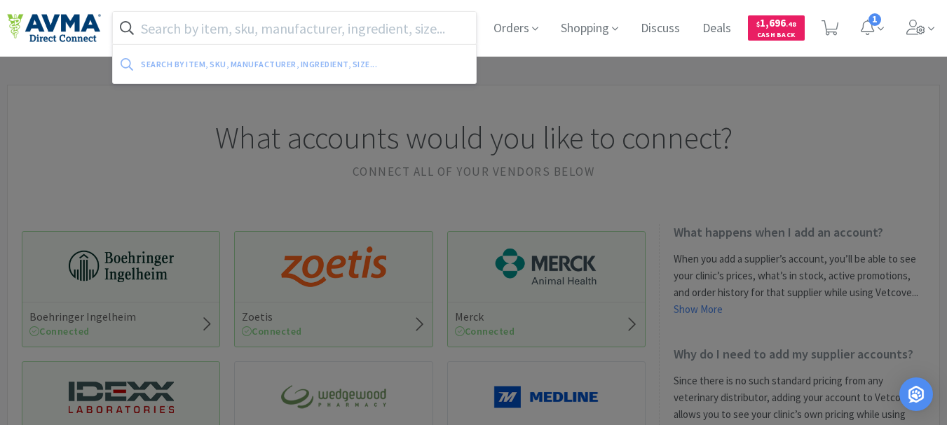
click at [288, 28] on input "text" at bounding box center [294, 28] width 363 height 32
paste input "078013217"
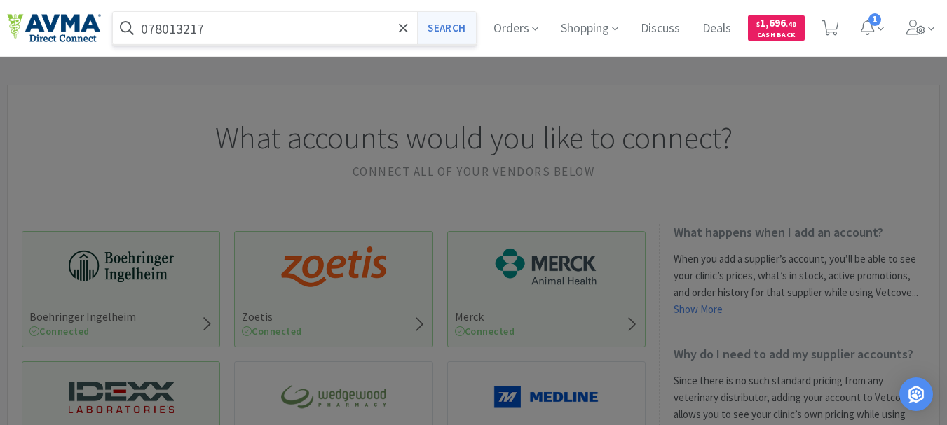
type input "078013217"
click at [440, 32] on button "Search" at bounding box center [446, 28] width 58 height 32
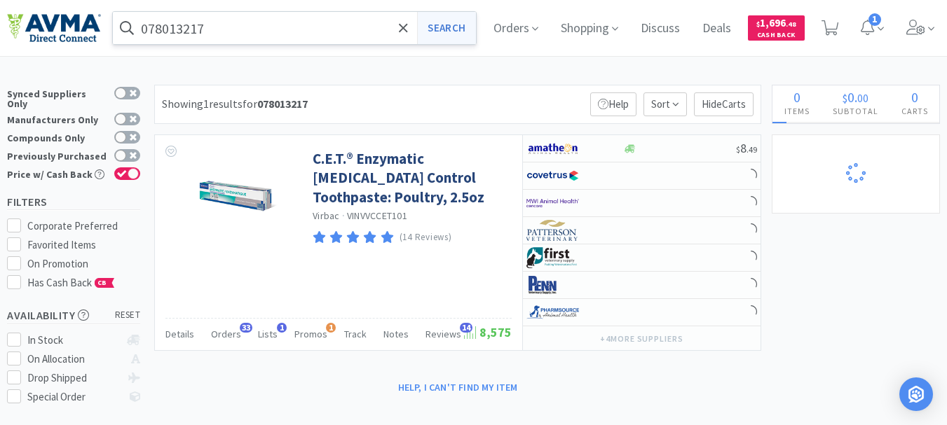
select select "5"
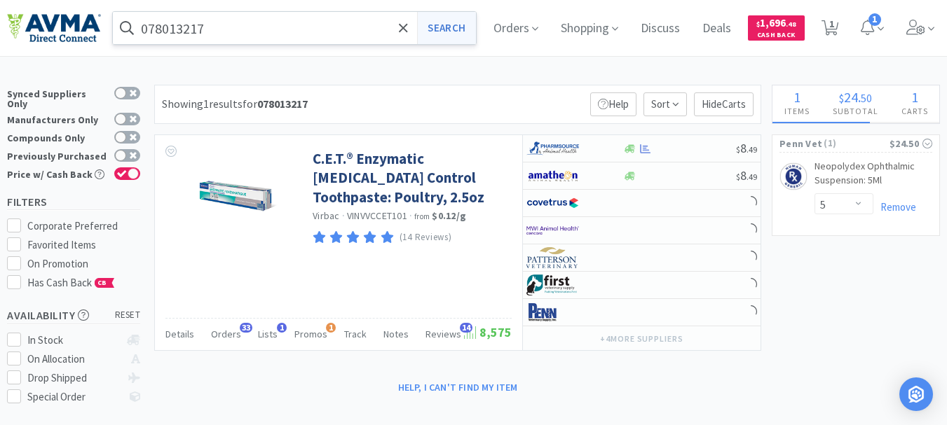
select select "3"
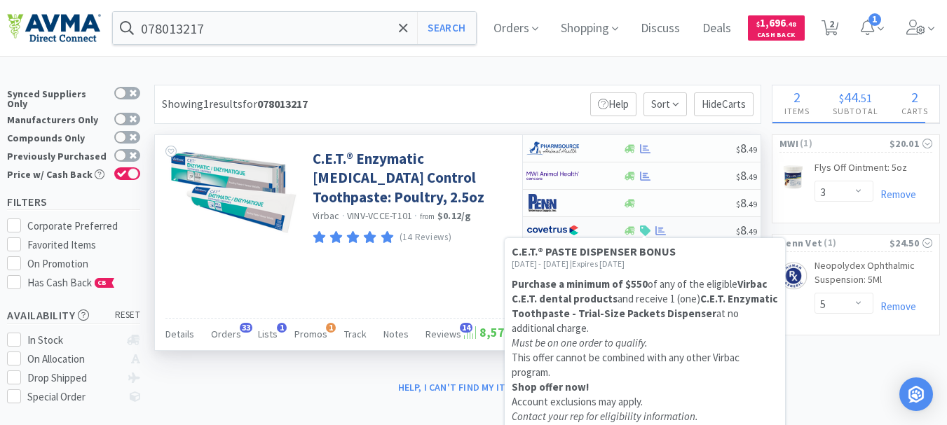
select select "5"
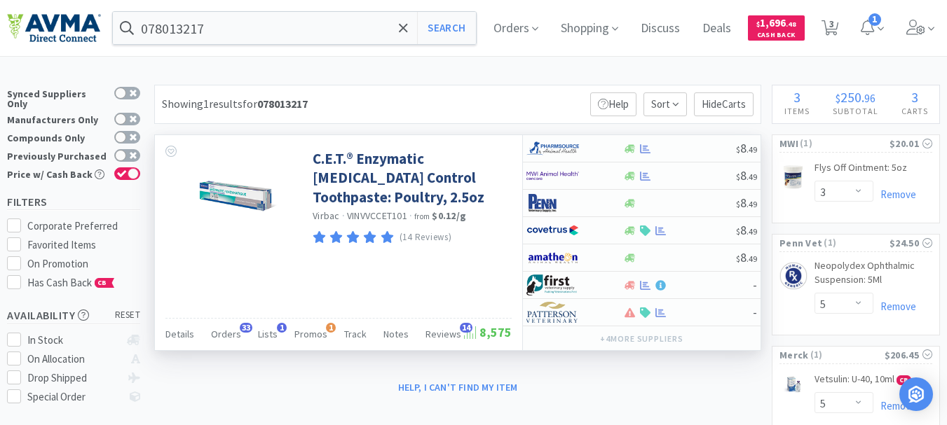
click at [451, 262] on div "C.E.T.® Enzymatic [MEDICAL_DATA] Control Toothpaste: Poultry, 2.5oz Virbac · VI…" at bounding box center [338, 242] width 367 height 215
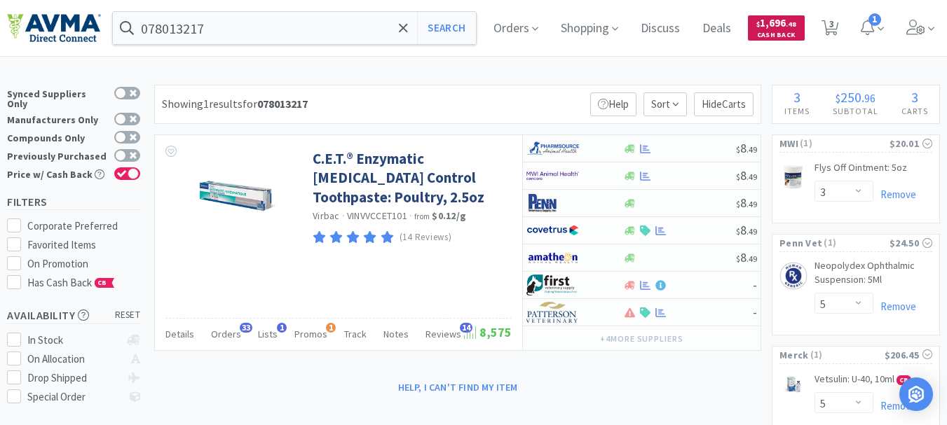
click at [796, 25] on span ". 48" at bounding box center [791, 24] width 11 height 9
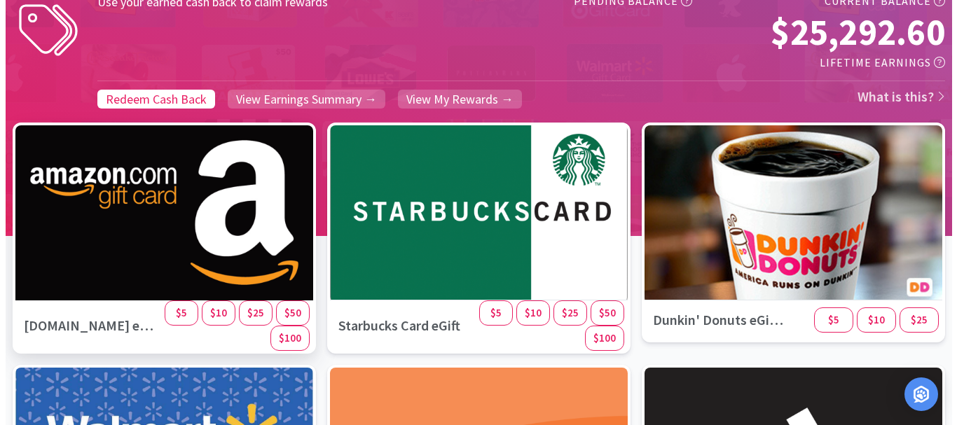
scroll to position [140, 0]
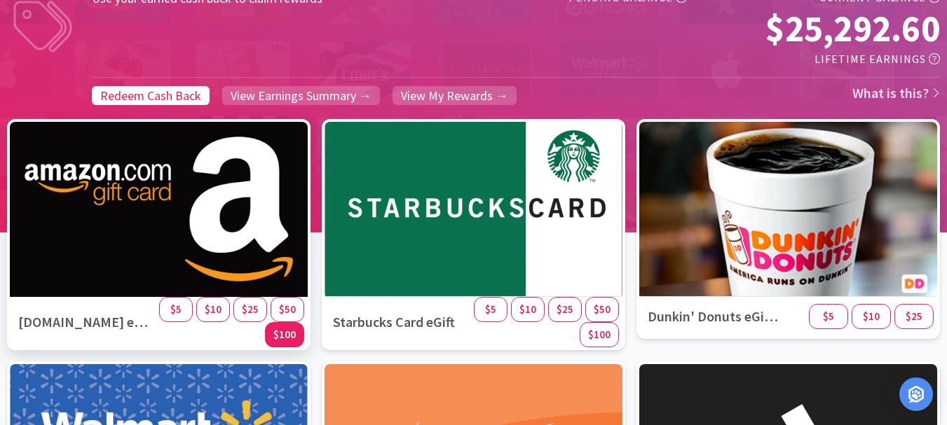
click at [294, 335] on span "$100" at bounding box center [284, 334] width 22 height 13
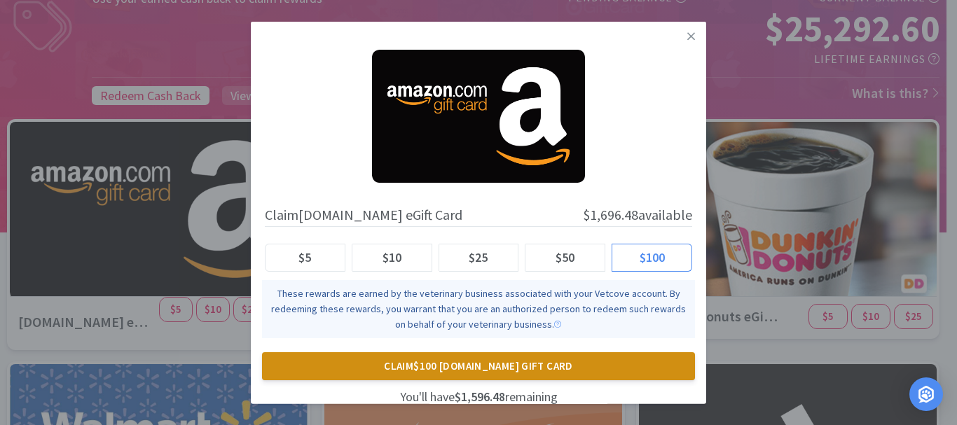
click at [474, 363] on button "Claim $100 [DOMAIN_NAME] Gift Card" at bounding box center [478, 367] width 433 height 28
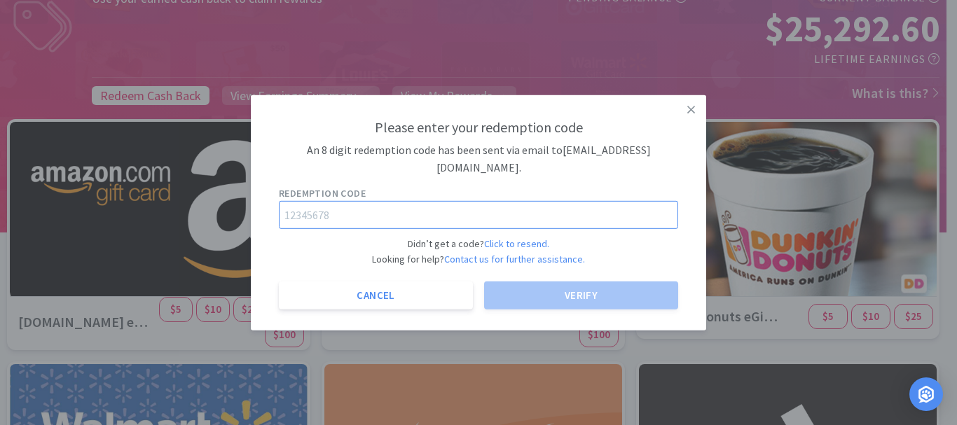
click at [410, 212] on input "text" at bounding box center [479, 215] width 400 height 28
paste input "86354531"
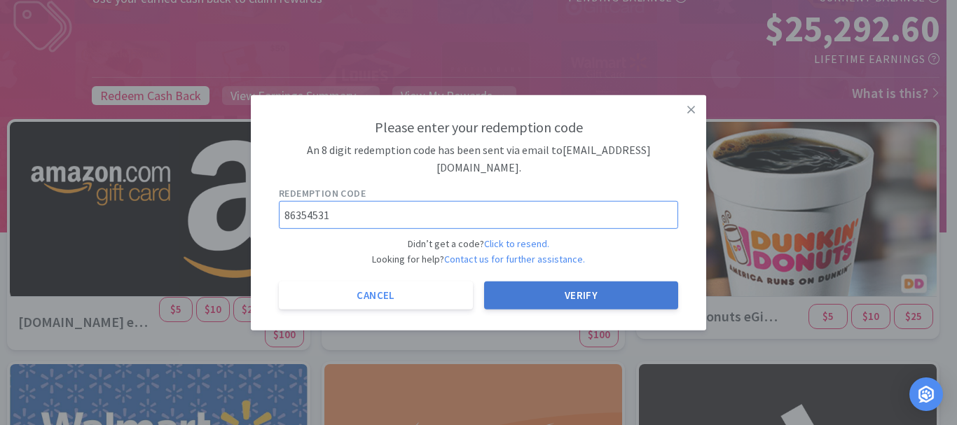
type input "86354531"
click at [586, 285] on button "Verify" at bounding box center [581, 296] width 194 height 28
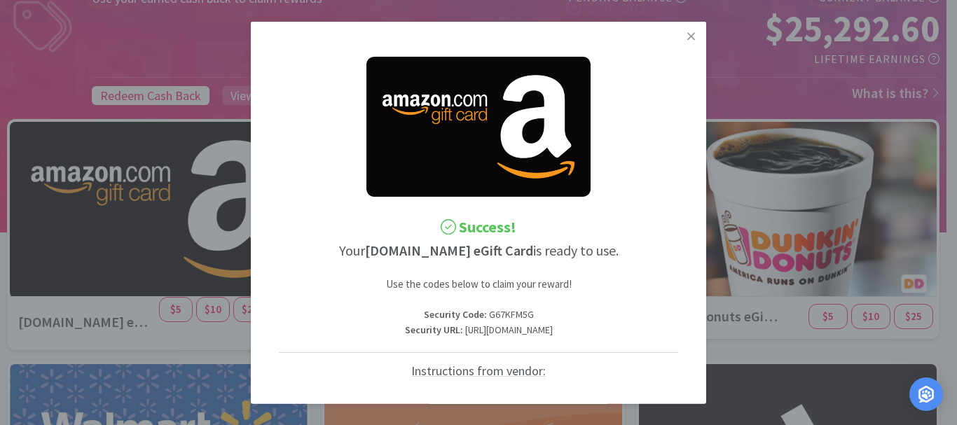
drag, startPoint x: 566, startPoint y: 346, endPoint x: 358, endPoint y: 325, distance: 208.6
click at [358, 325] on p "Security URL : [URL][DOMAIN_NAME]" at bounding box center [479, 329] width 400 height 15
copy p "[URL][DOMAIN_NAME]"
click at [503, 312] on p "Security Code : G67KFM5G" at bounding box center [479, 314] width 400 height 15
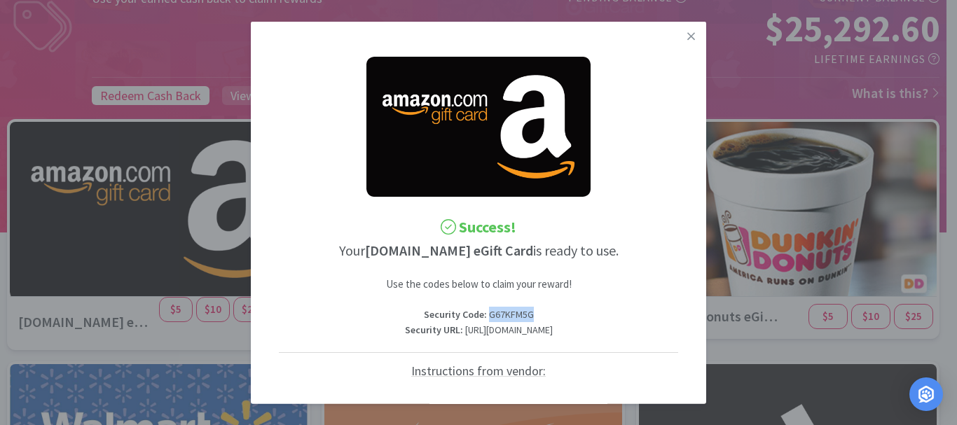
copy p "G67KFM5G"
click at [688, 37] on icon at bounding box center [692, 35] width 8 height 13
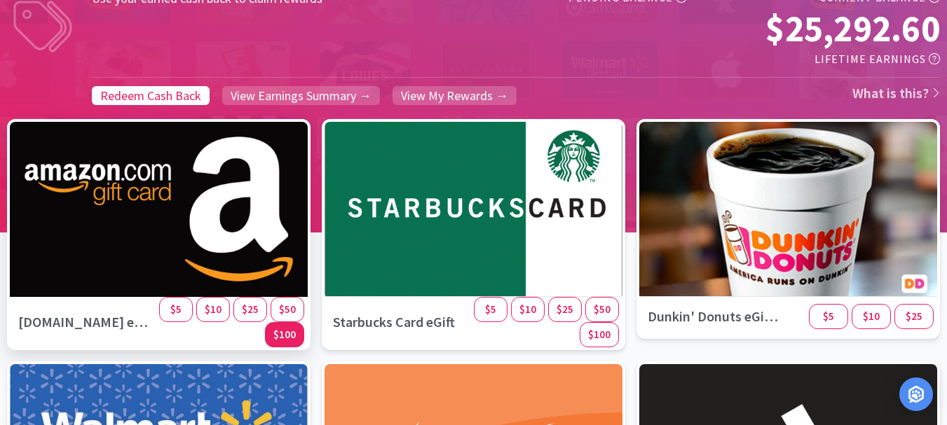
click at [285, 336] on span "$100" at bounding box center [284, 334] width 22 height 13
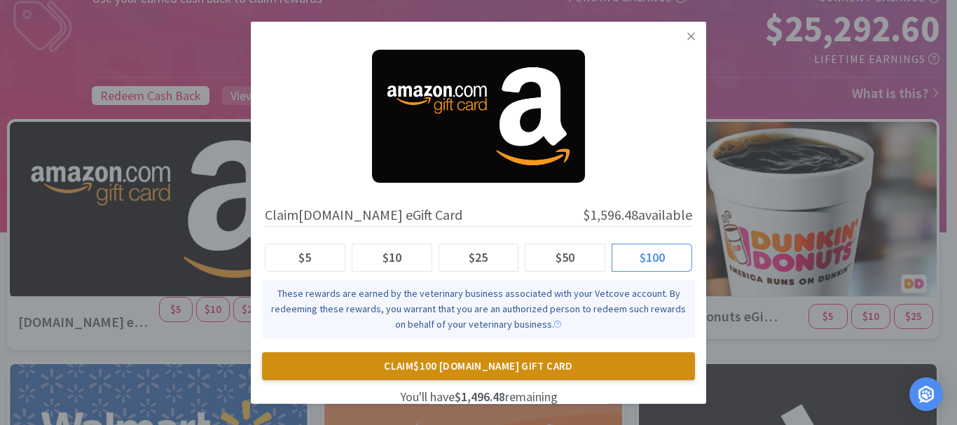
click at [486, 362] on button "Claim $100 [DOMAIN_NAME] Gift Card" at bounding box center [478, 367] width 433 height 28
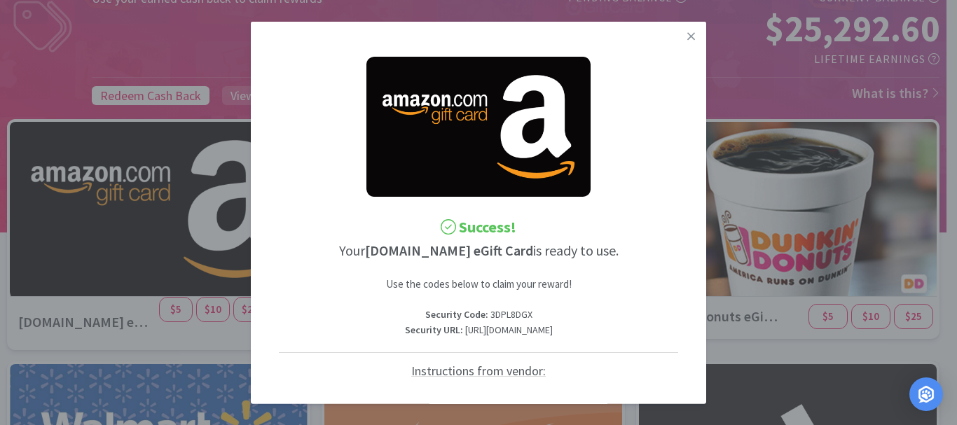
drag, startPoint x: 275, startPoint y: 348, endPoint x: 589, endPoint y: 366, distance: 313.9
click at [589, 366] on div "Success! Your [DOMAIN_NAME] eGift Card is ready to use. Use the codes below to …" at bounding box center [479, 279] width 428 height 503
copy p "[URL][DOMAIN_NAME]"
click at [495, 316] on p "Security Code : 3DPL8DGX" at bounding box center [479, 314] width 400 height 15
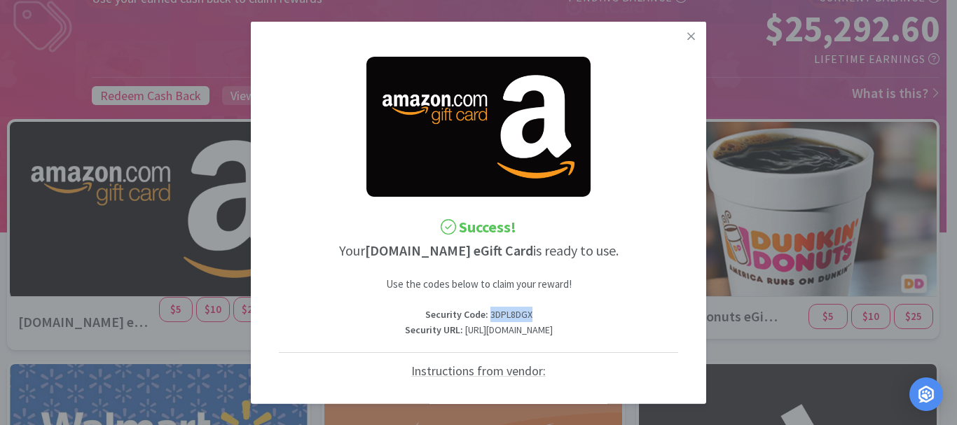
click at [495, 316] on p "Security Code : 3DPL8DGX" at bounding box center [479, 314] width 400 height 15
copy p "3DPL8DGX"
click at [688, 34] on icon at bounding box center [692, 36] width 8 height 8
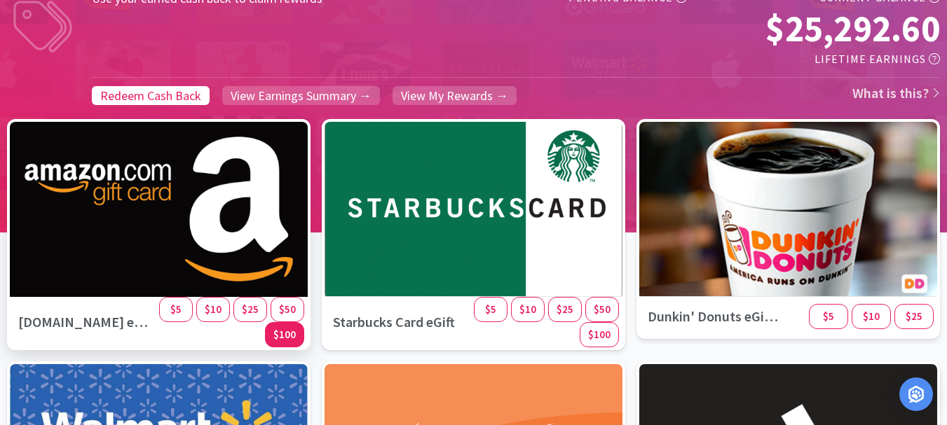
click at [290, 336] on span "$100" at bounding box center [284, 334] width 22 height 13
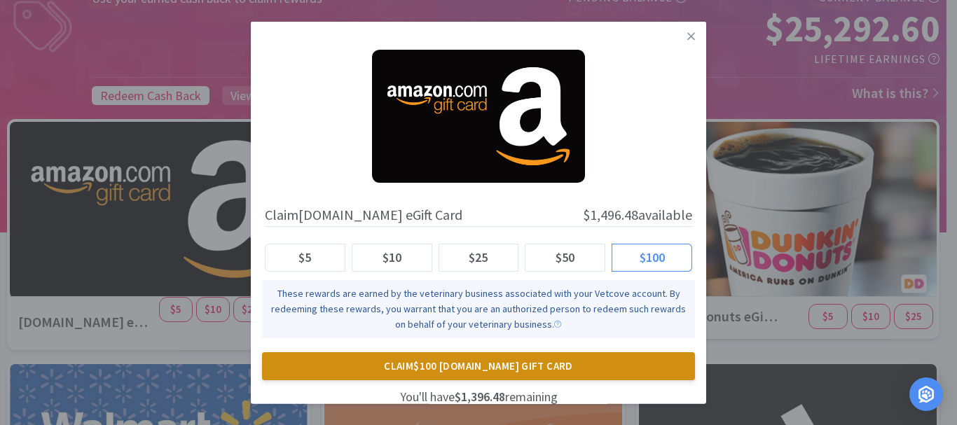
click at [487, 366] on button "Claim $100 [DOMAIN_NAME] Gift Card" at bounding box center [478, 367] width 433 height 28
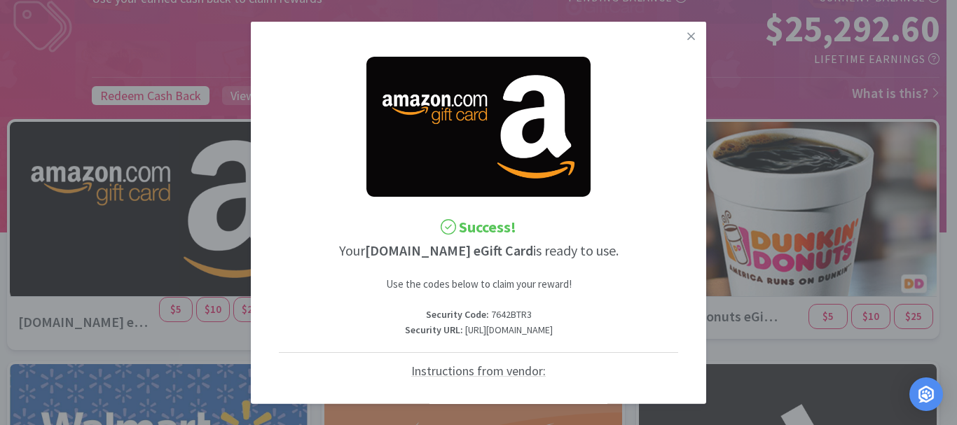
drag, startPoint x: 494, startPoint y: 364, endPoint x: 271, endPoint y: 348, distance: 224.2
click at [271, 348] on div "Success! Your [DOMAIN_NAME] eGift Card is ready to use. Use the codes below to …" at bounding box center [479, 279] width 428 height 503
copy p "[URL][DOMAIN_NAME]"
click at [503, 312] on p "Security Code : 7642BTR3" at bounding box center [479, 314] width 400 height 15
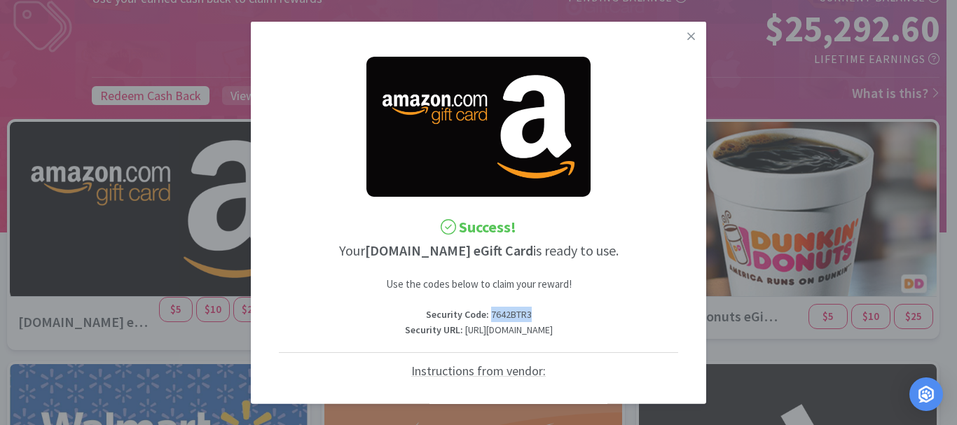
copy p "7642BTR3"
click at [688, 36] on icon at bounding box center [692, 35] width 8 height 13
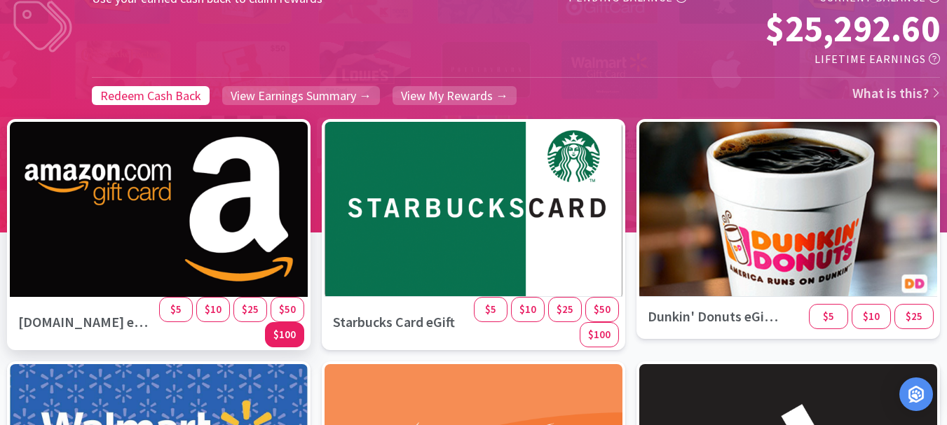
click at [289, 331] on span "$100" at bounding box center [284, 334] width 22 height 13
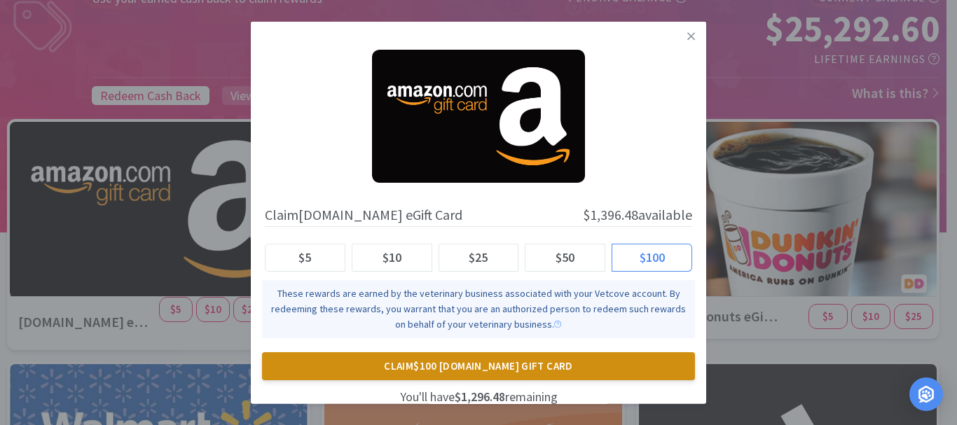
click at [505, 361] on button "Claim $100 [DOMAIN_NAME] Gift Card" at bounding box center [478, 367] width 433 height 28
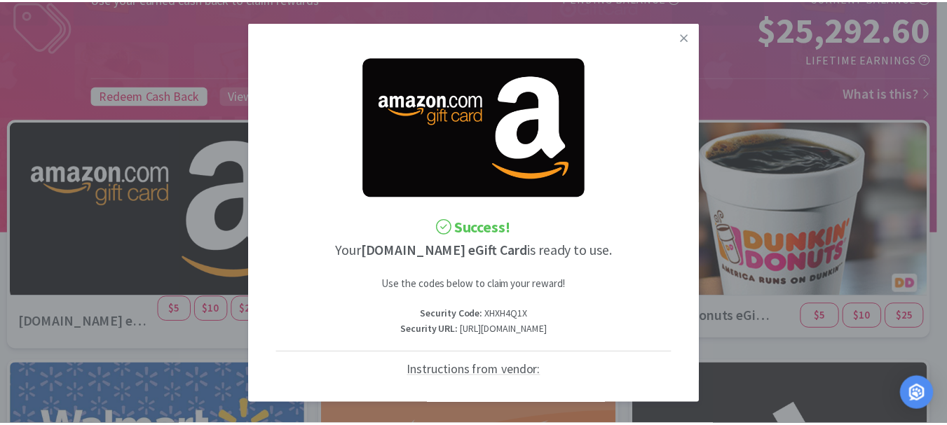
scroll to position [0, 66]
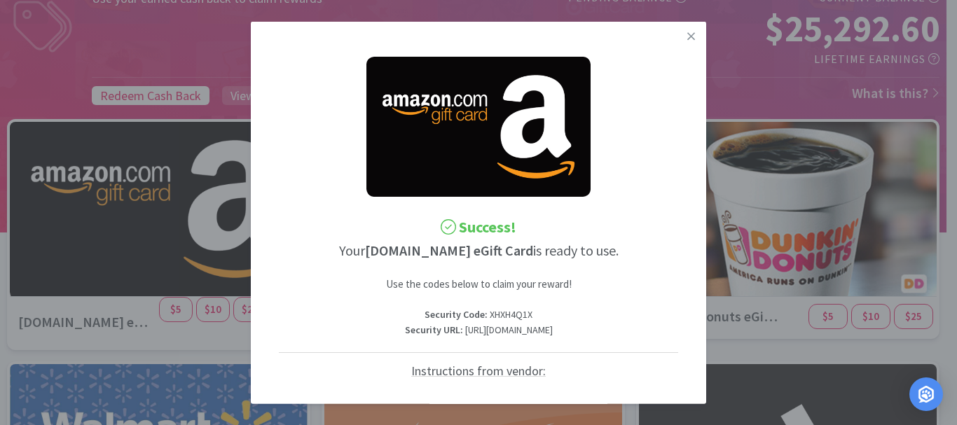
drag, startPoint x: 278, startPoint y: 344, endPoint x: 700, endPoint y: 343, distance: 422.0
click at [700, 343] on div "Success! Your [DOMAIN_NAME] eGift Card is ready to use. Use the codes below to …" at bounding box center [479, 212] width 456 height 383
copy p "[URL][DOMAIN_NAME]"
click at [439, 314] on p "Security Code : XHXH4Q1X" at bounding box center [479, 314] width 400 height 15
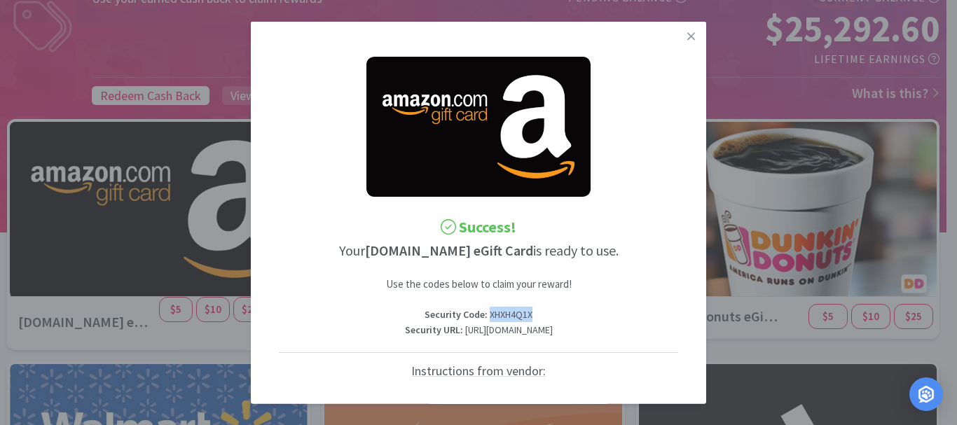
copy p "XHXH4Q1X"
click at [688, 38] on icon at bounding box center [692, 36] width 8 height 8
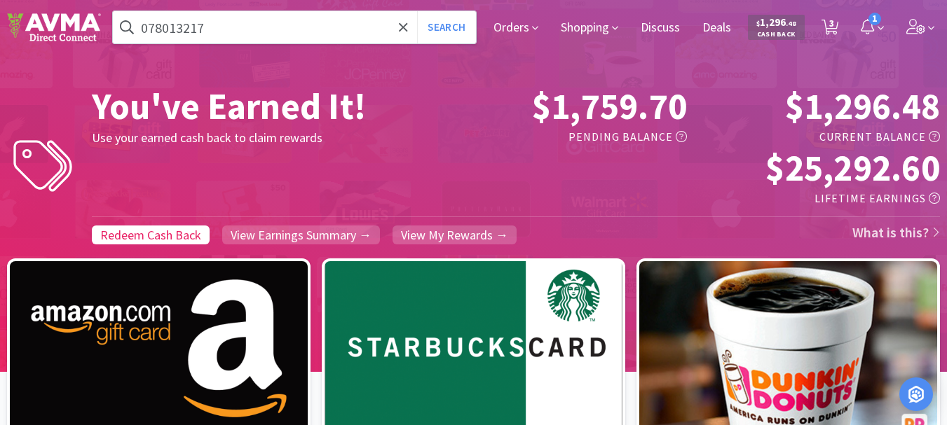
scroll to position [0, 0]
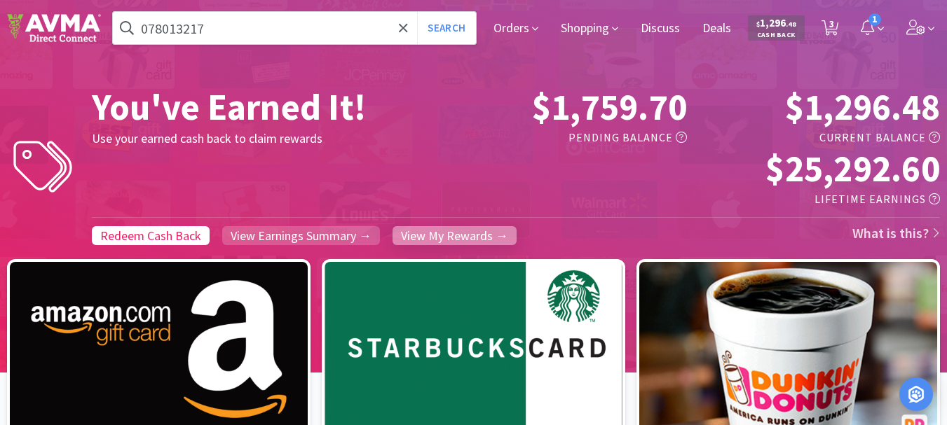
click at [470, 232] on span "View My Rewards →" at bounding box center [454, 236] width 107 height 16
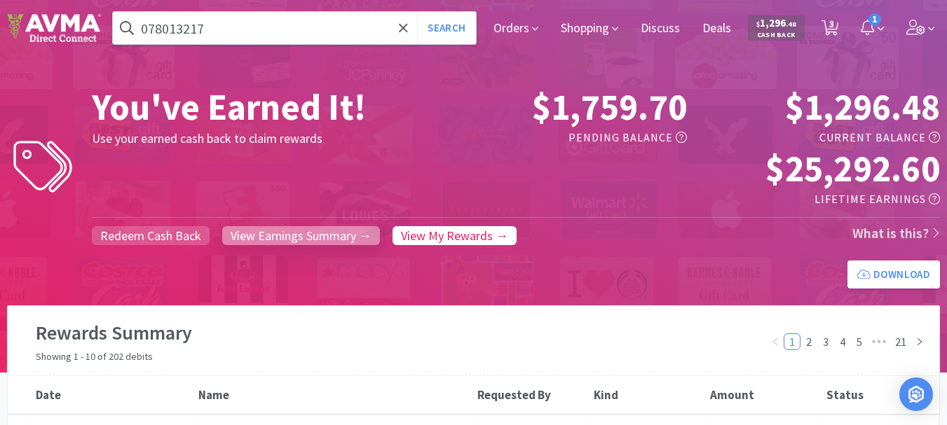
click at [303, 236] on span "View Earnings Summary →" at bounding box center [301, 236] width 141 height 16
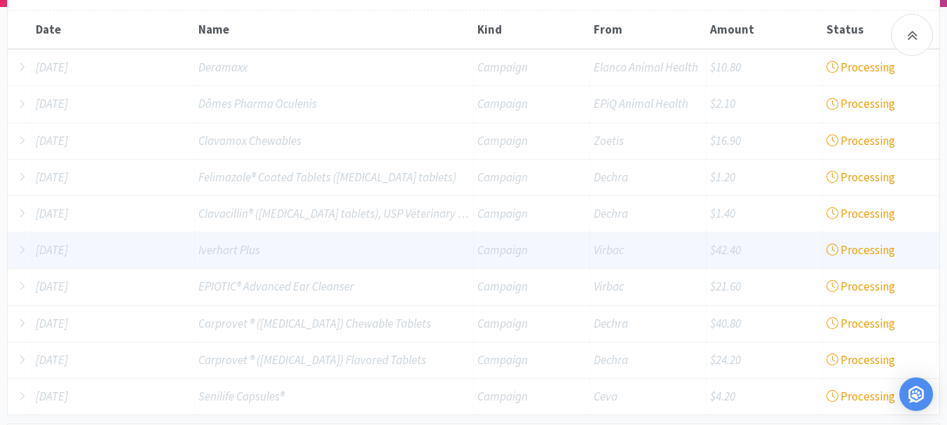
scroll to position [436, 0]
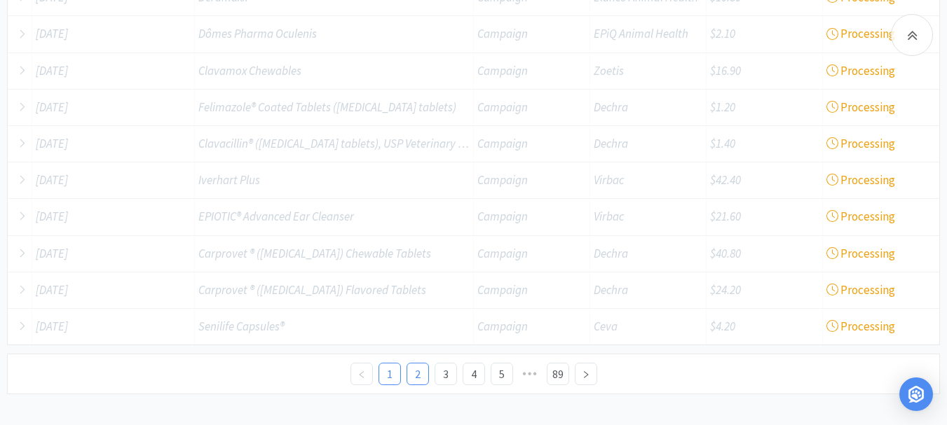
click at [416, 372] on link "2" at bounding box center [417, 374] width 21 height 21
click at [452, 375] on link "3" at bounding box center [445, 374] width 21 height 21
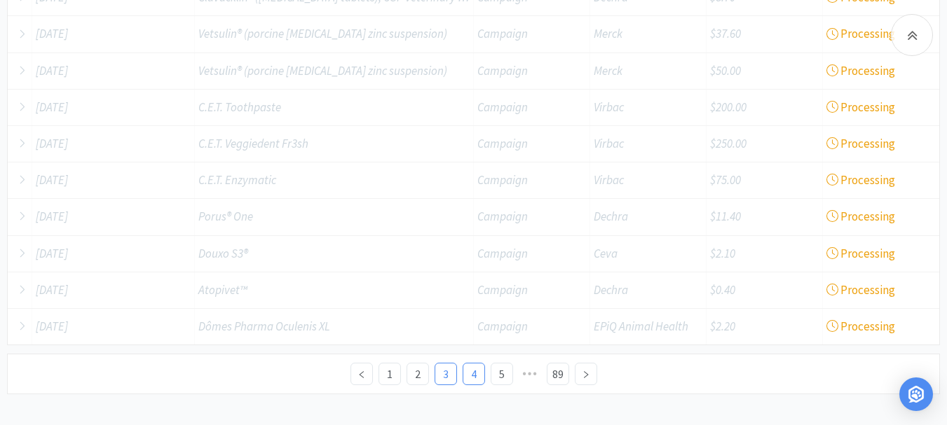
click at [470, 375] on link "4" at bounding box center [473, 374] width 21 height 21
click at [482, 375] on link "5" at bounding box center [487, 374] width 21 height 21
click at [503, 379] on link "6" at bounding box center [501, 374] width 21 height 21
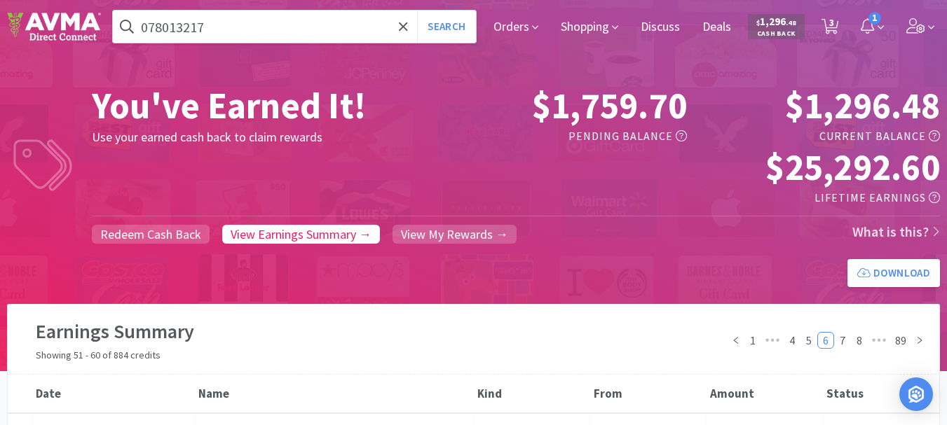
scroll to position [0, 0]
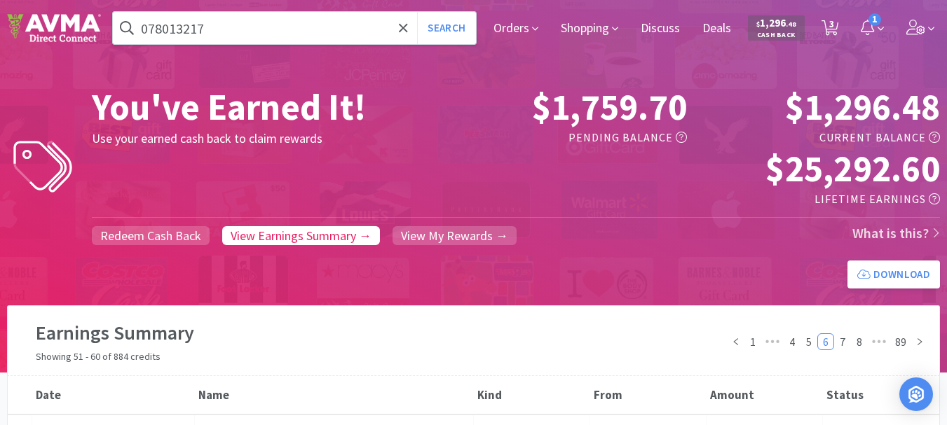
click at [409, 124] on h1 "You've Earned It!" at bounding box center [268, 107] width 353 height 43
click at [224, 19] on input "078013217" at bounding box center [294, 28] width 363 height 32
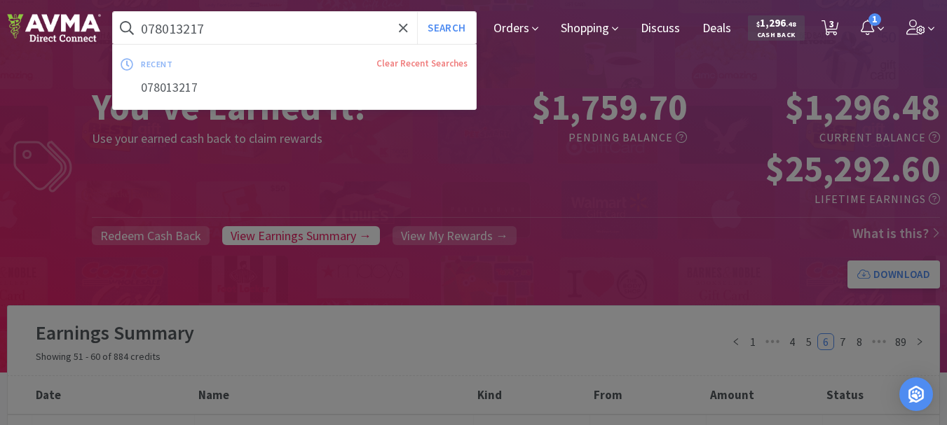
paste input "3147"
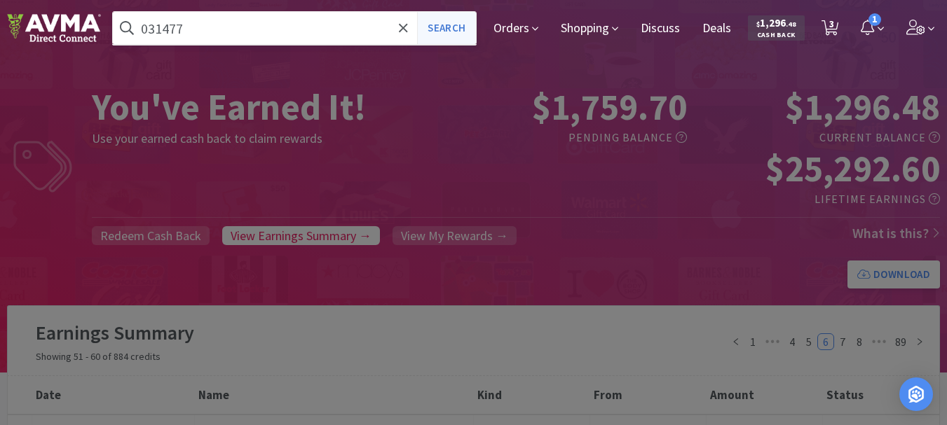
type input "031477"
click at [456, 25] on button "Search" at bounding box center [446, 28] width 58 height 32
select select "3"
select select "5"
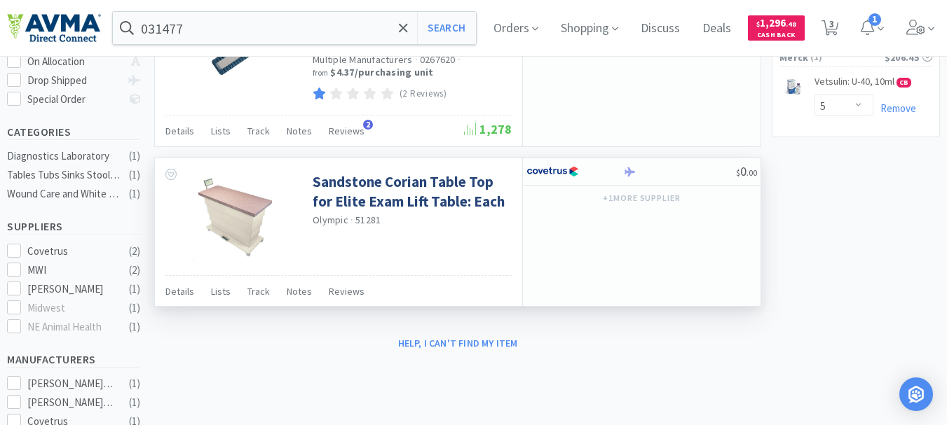
scroll to position [280, 0]
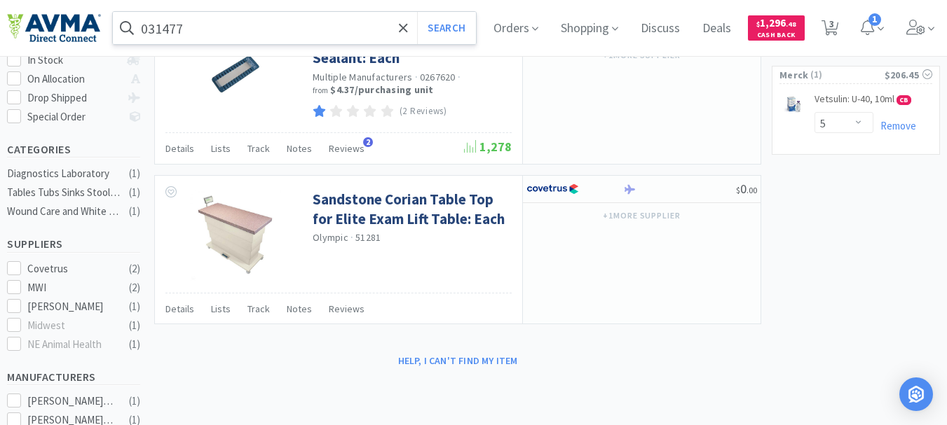
click at [230, 29] on input "031477" at bounding box center [294, 28] width 363 height 32
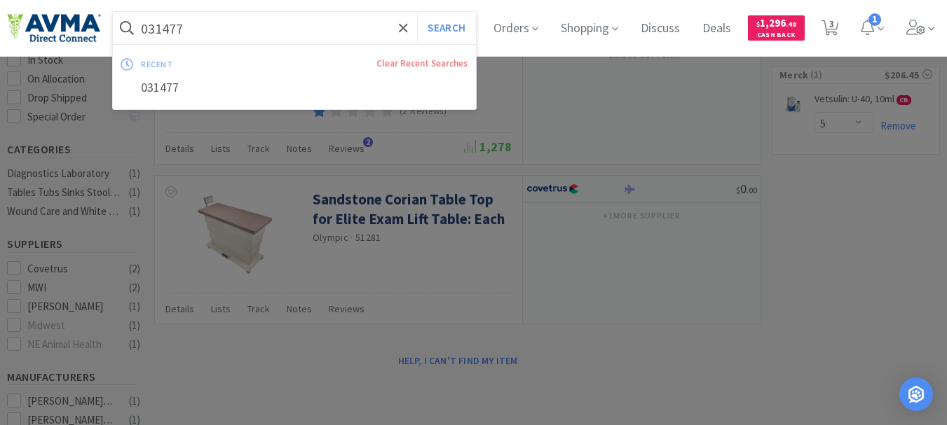
type input "e"
type input "deramaxx 12mg"
click at [417, 12] on button "Search" at bounding box center [446, 28] width 58 height 32
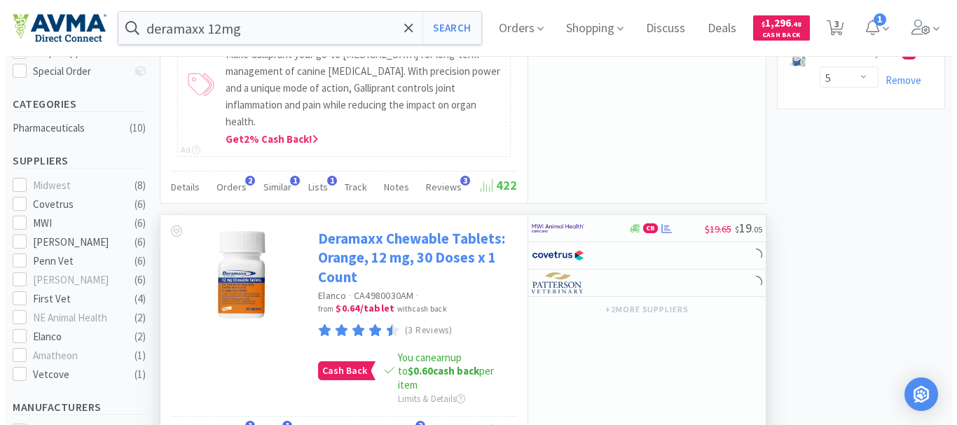
scroll to position [350, 0]
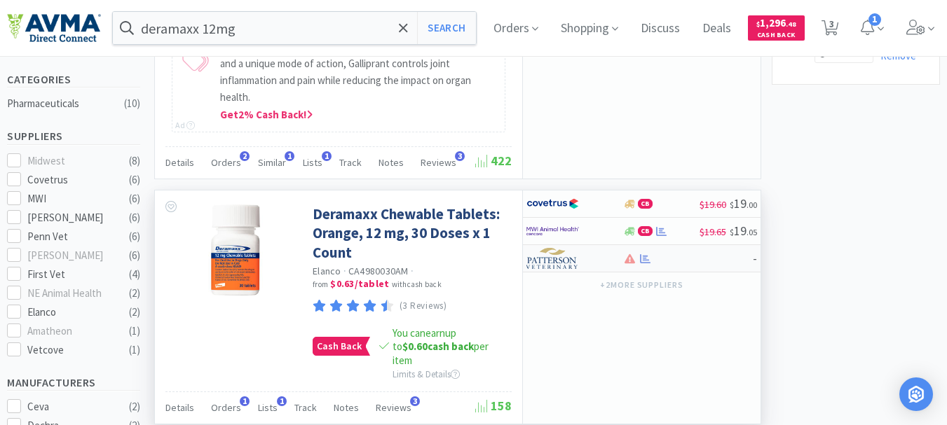
click at [554, 248] on img at bounding box center [552, 258] width 53 height 21
click at [559, 193] on img at bounding box center [552, 203] width 53 height 21
select select "1"
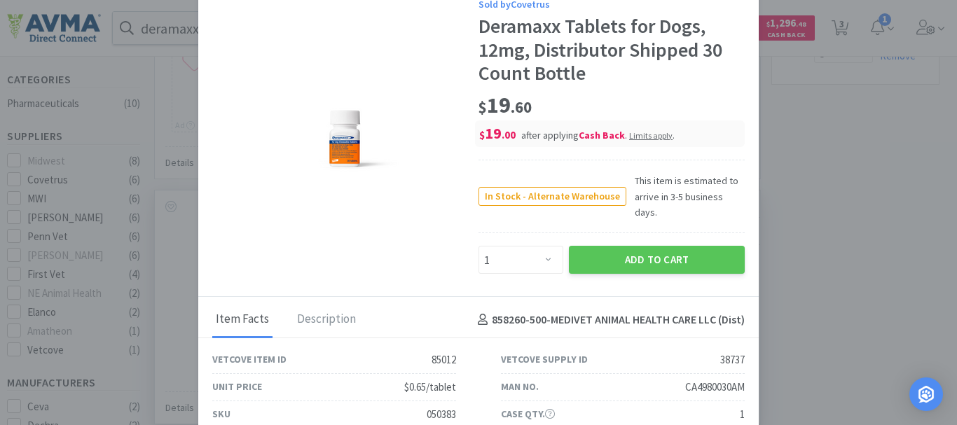
scroll to position [38, 0]
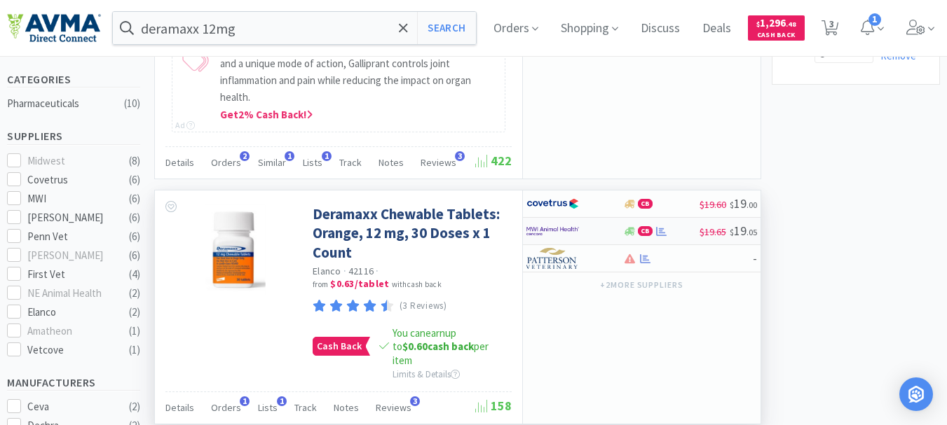
click at [546, 221] on img at bounding box center [552, 231] width 53 height 21
select select "1"
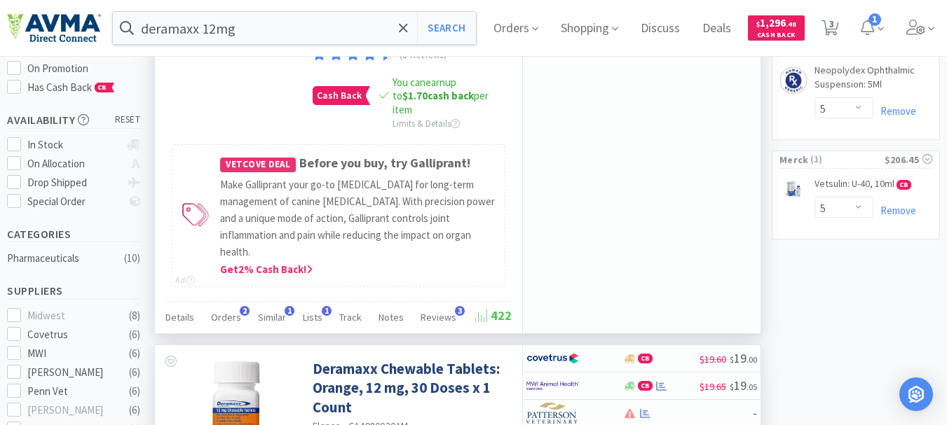
scroll to position [210, 0]
